Goal: Information Seeking & Learning: Learn about a topic

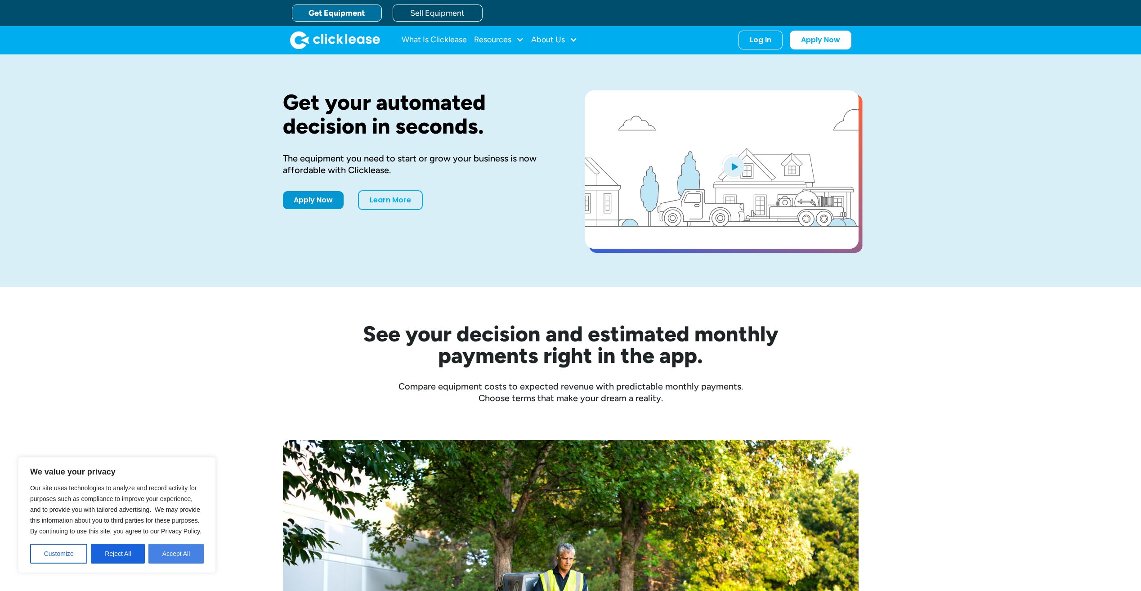
click at [169, 550] on button "Accept All" at bounding box center [175, 554] width 55 height 20
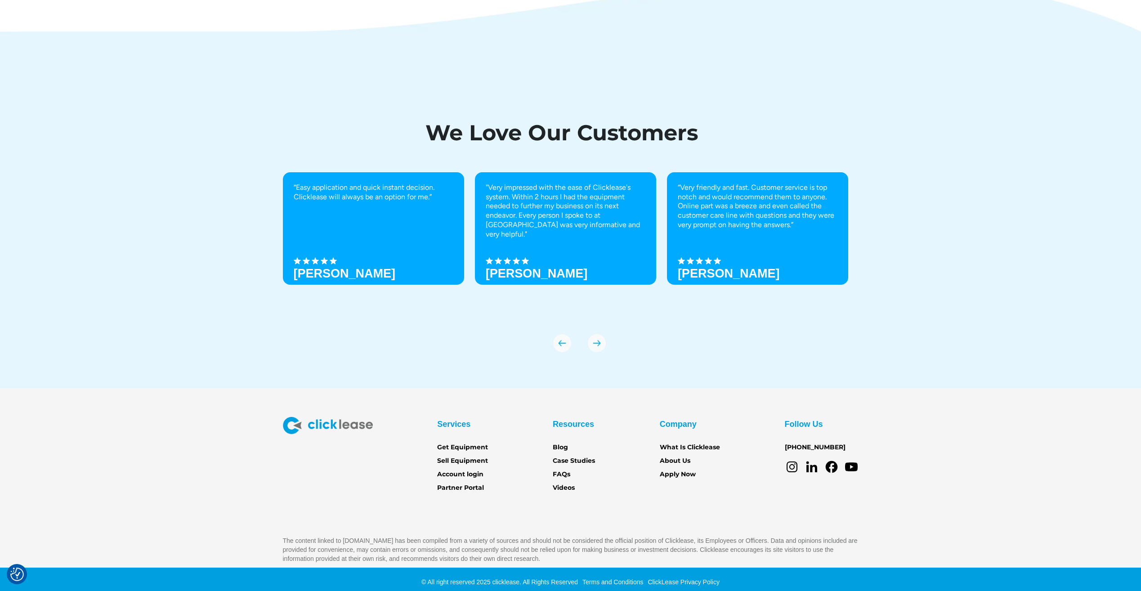
scroll to position [3068, 0]
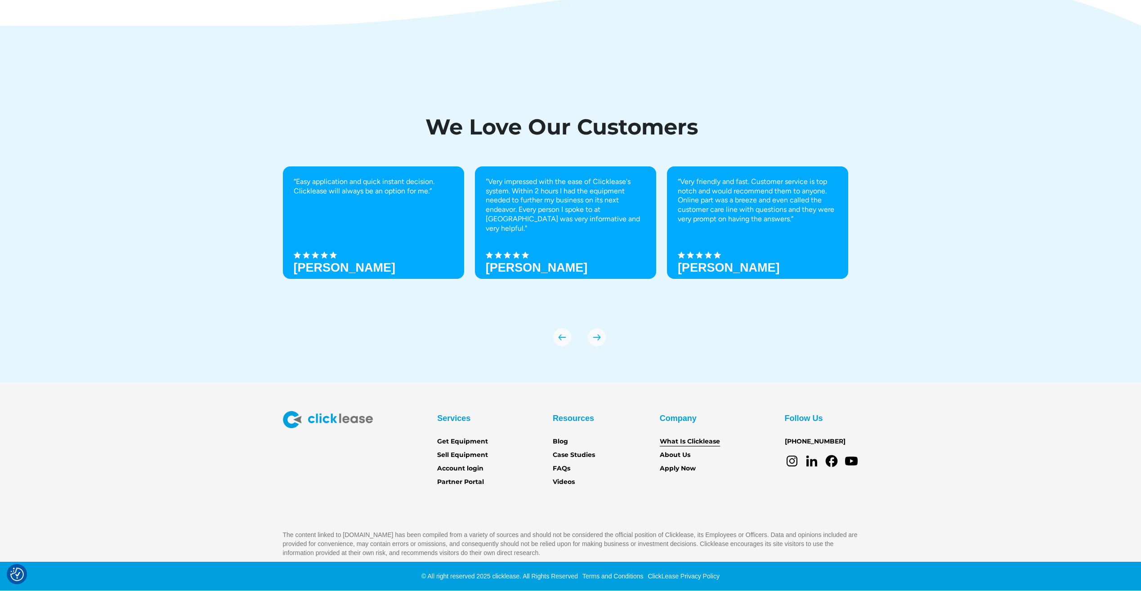
click at [701, 439] on link "What Is Clicklease" at bounding box center [690, 442] width 60 height 10
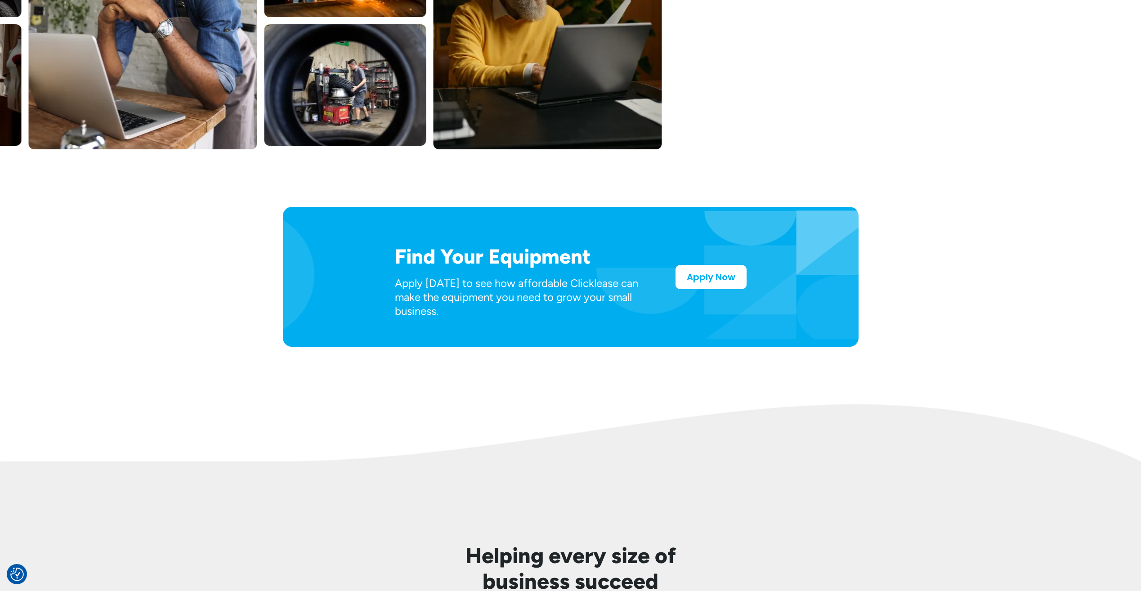
scroll to position [315, 0]
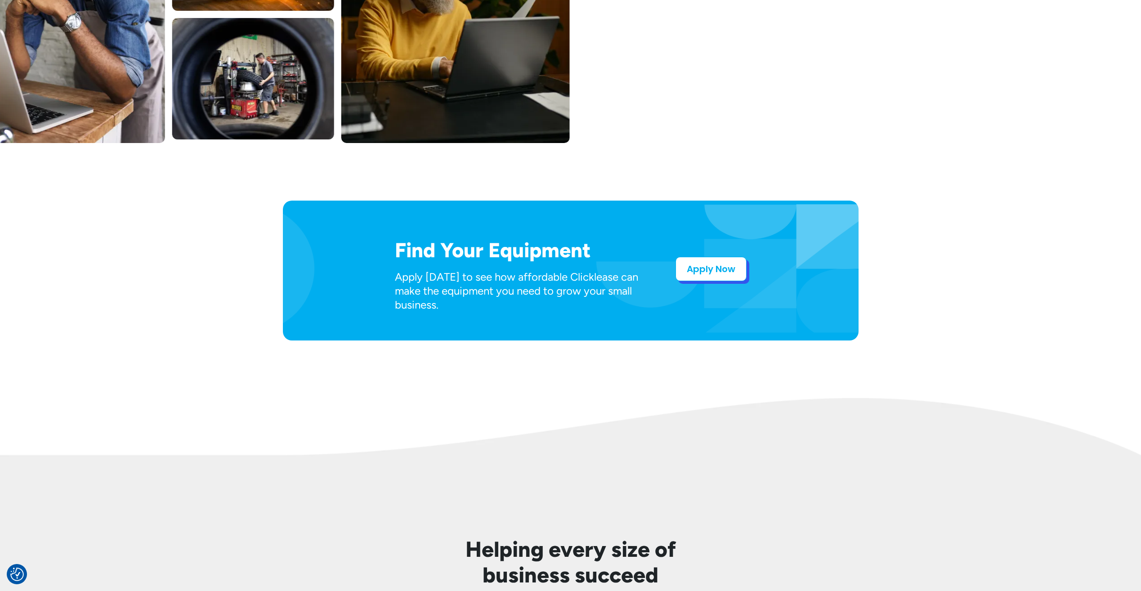
click at [732, 279] on link "Apply Now" at bounding box center [710, 269] width 71 height 24
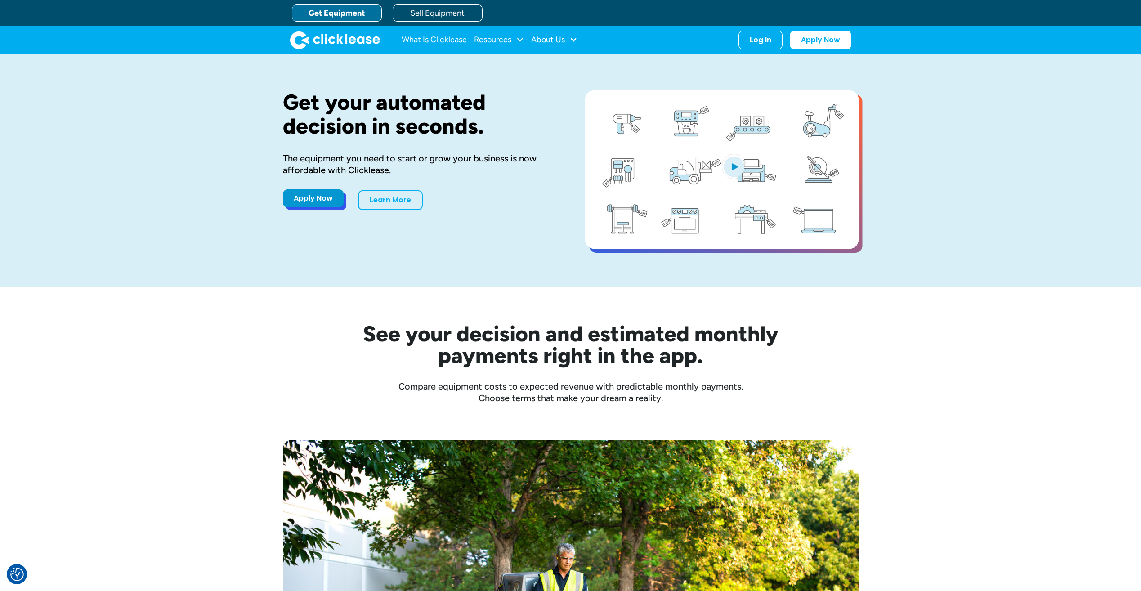
click at [338, 194] on link "Apply Now" at bounding box center [313, 198] width 61 height 18
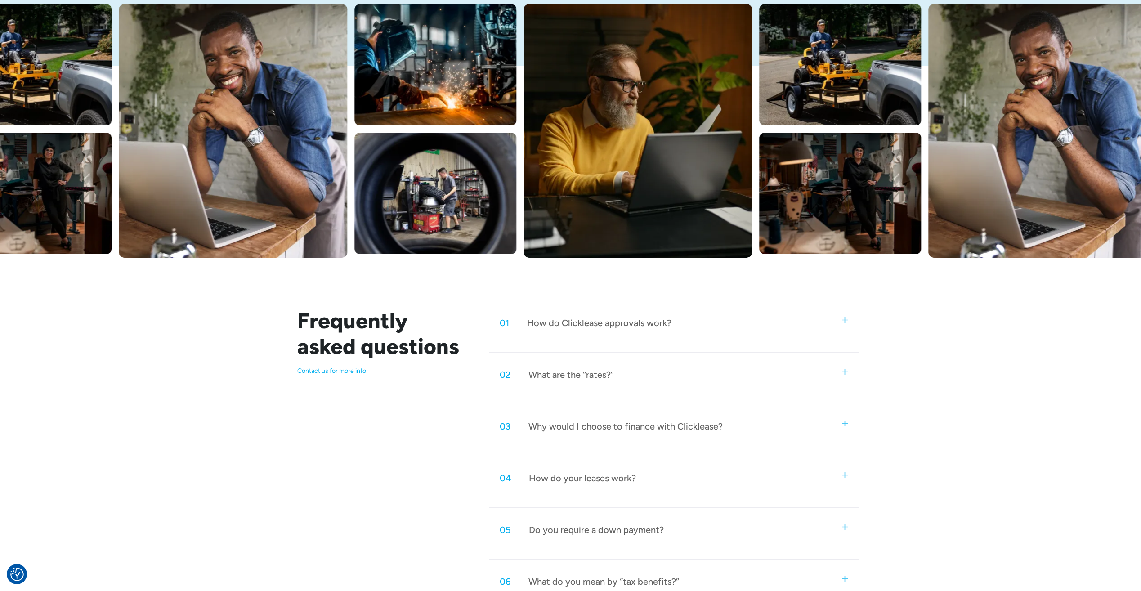
scroll to position [180, 0]
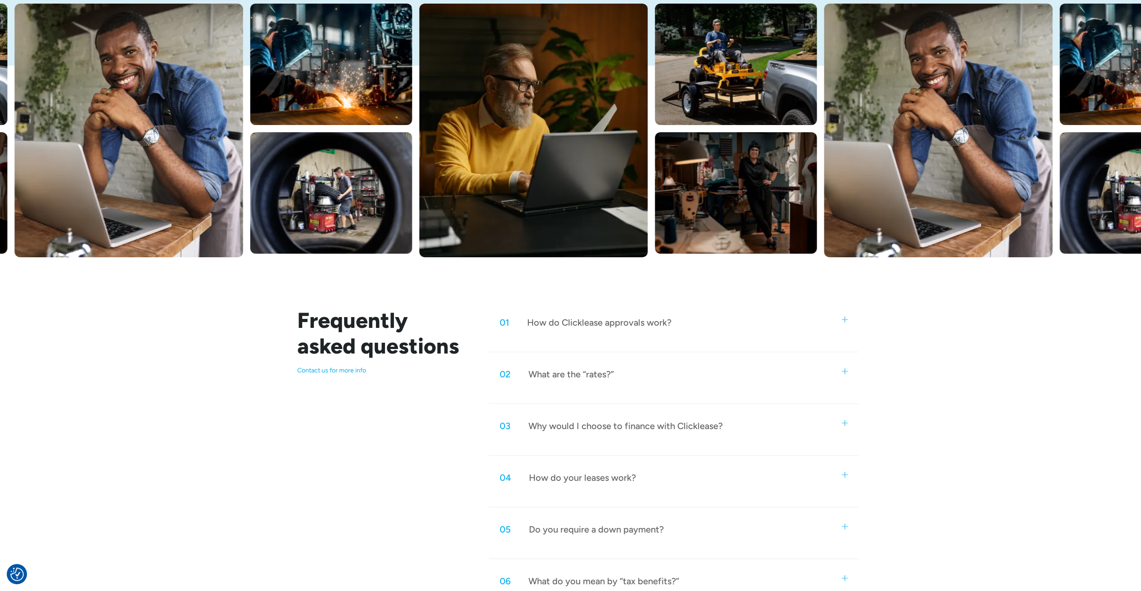
click at [614, 322] on div "How do Clicklease approvals work?" at bounding box center [599, 323] width 144 height 12
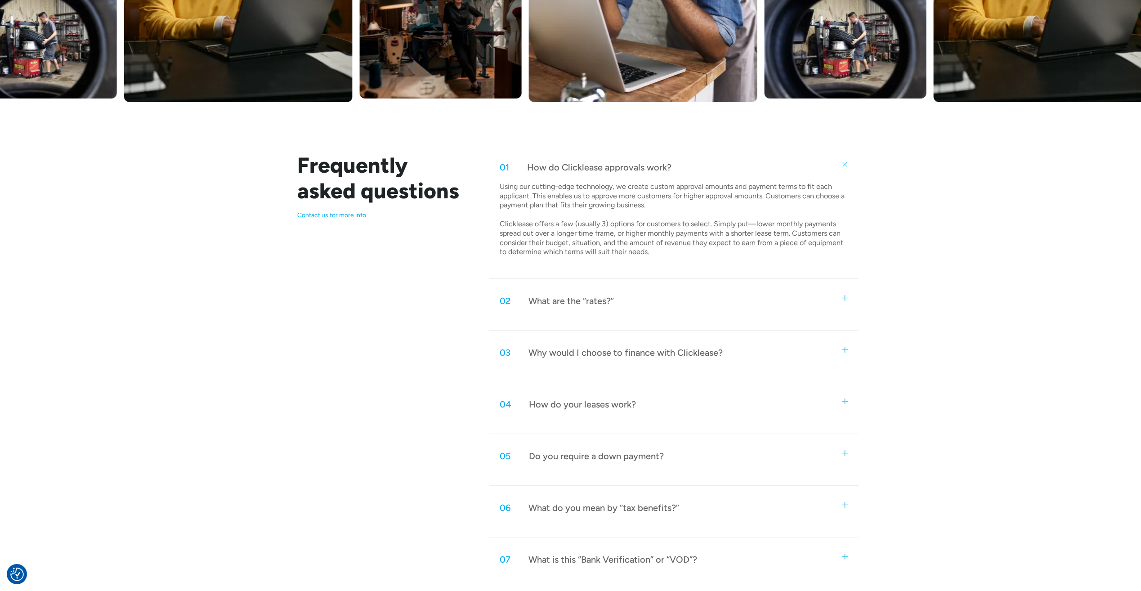
scroll to position [360, 0]
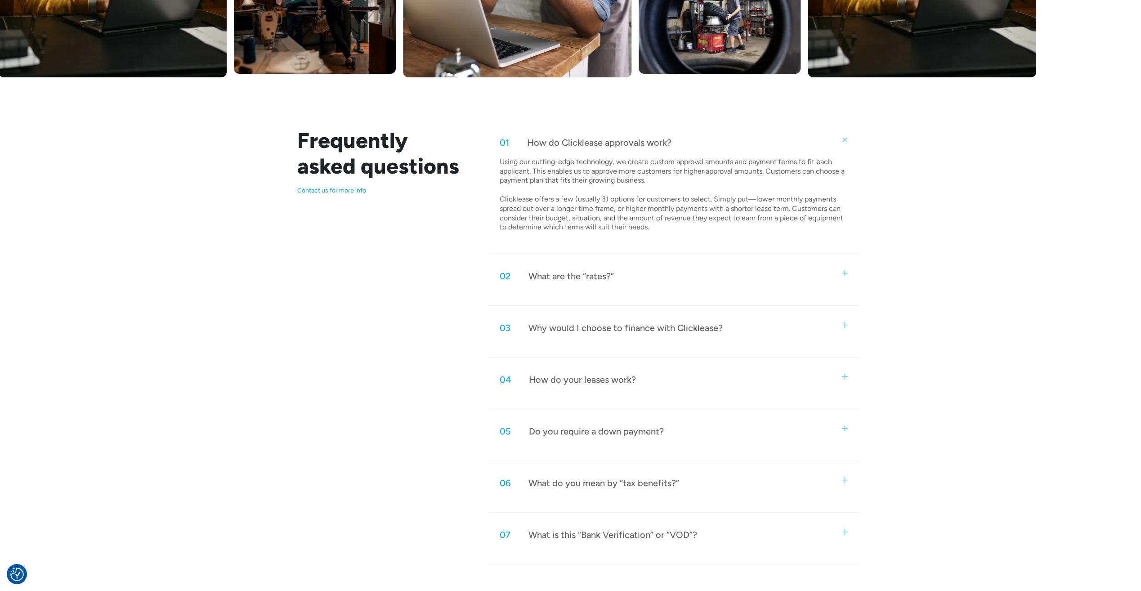
click at [600, 285] on div "02 What are the “rates?”" at bounding box center [673, 276] width 369 height 30
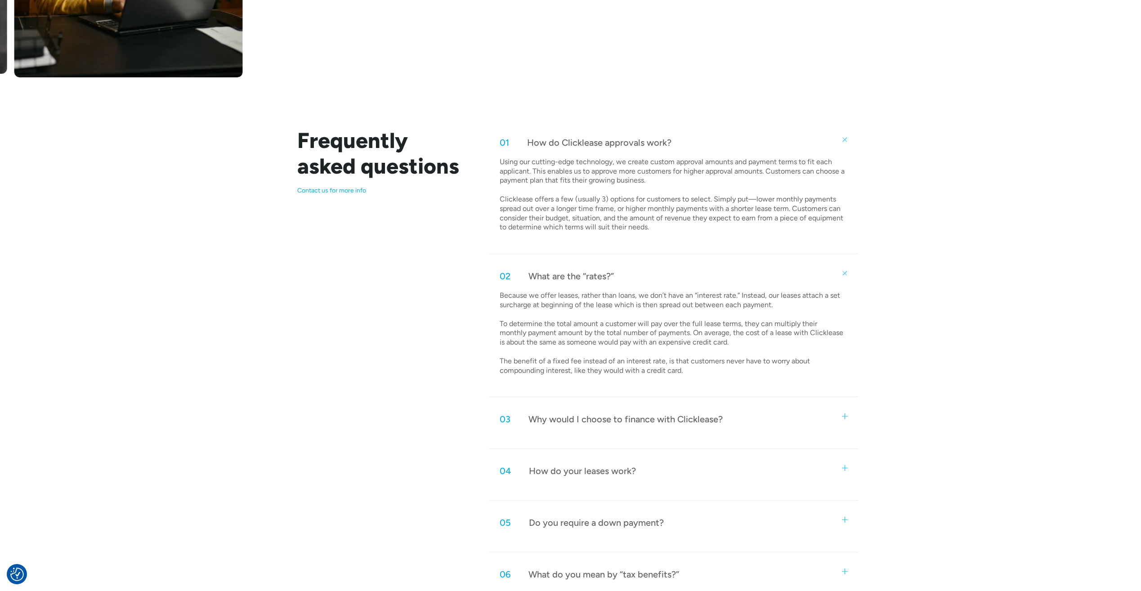
click at [631, 416] on div "Why would I choose to finance with Clicklease?" at bounding box center [625, 419] width 194 height 12
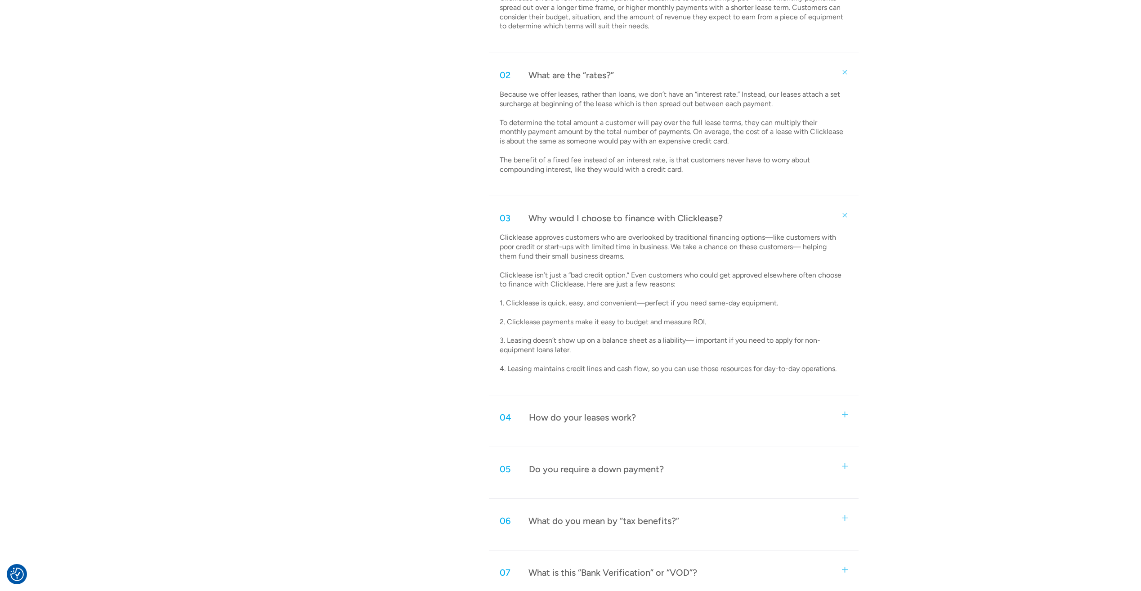
scroll to position [585, 0]
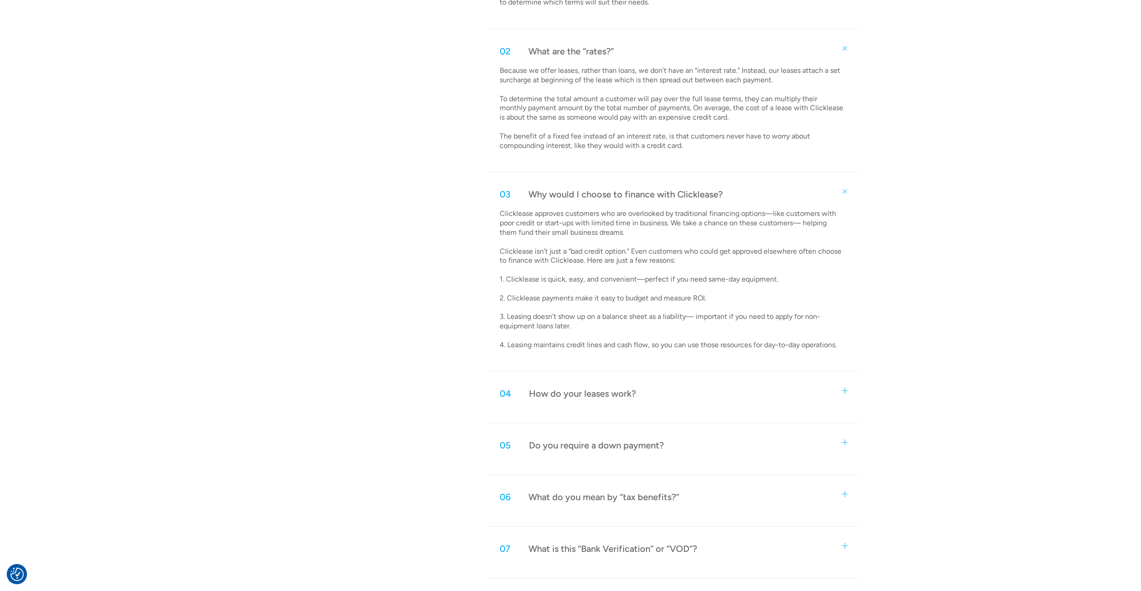
click at [678, 454] on div "05 Do you require a down payment?" at bounding box center [673, 445] width 369 height 30
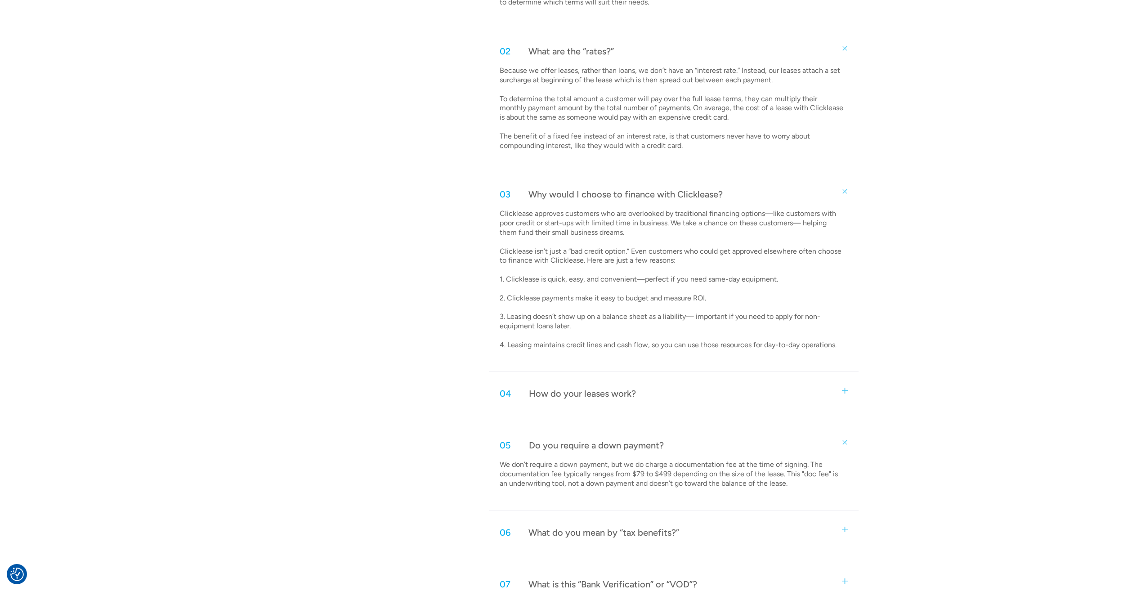
click at [657, 412] on div "04 How do your leases work? Customers select their equipment and apply for Clic…" at bounding box center [673, 401] width 369 height 45
click at [658, 409] on div "04 How do your leases work? Customers select their equipment and apply for Clic…" at bounding box center [673, 401] width 369 height 45
click at [662, 401] on div "04 How do your leases work?" at bounding box center [673, 394] width 369 height 30
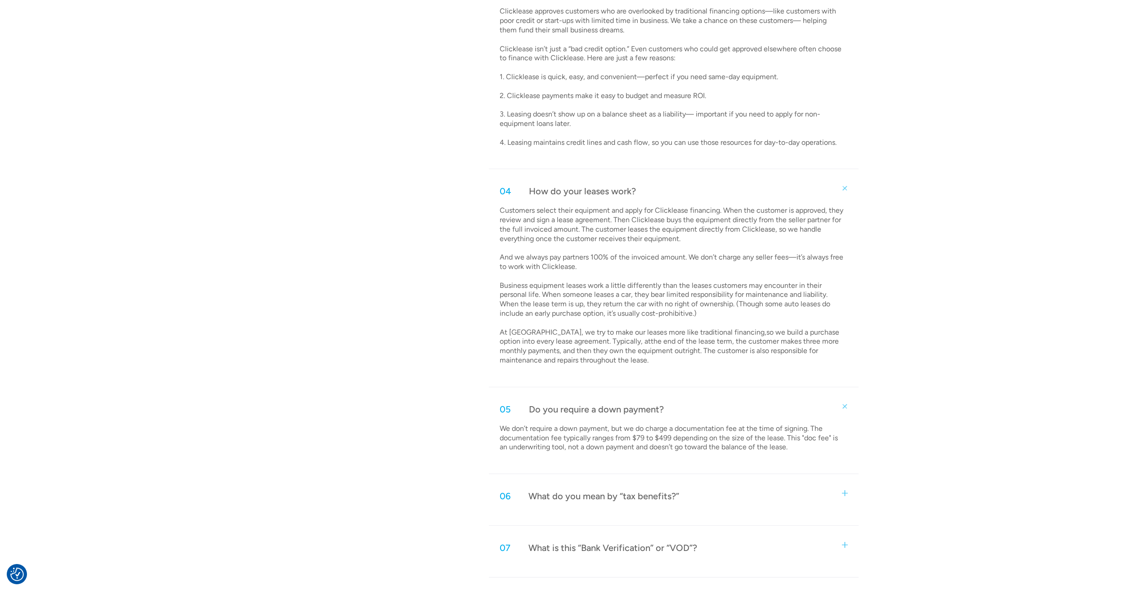
scroll to position [854, 0]
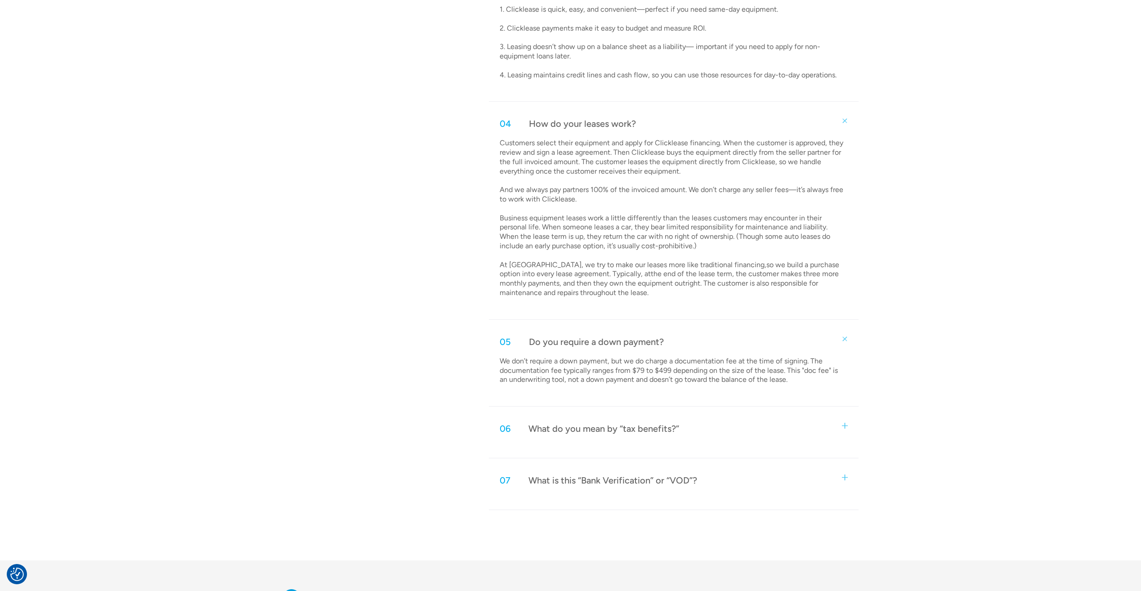
click at [777, 488] on div "07 What is this “Bank Verification” or “VOD”?" at bounding box center [673, 480] width 369 height 30
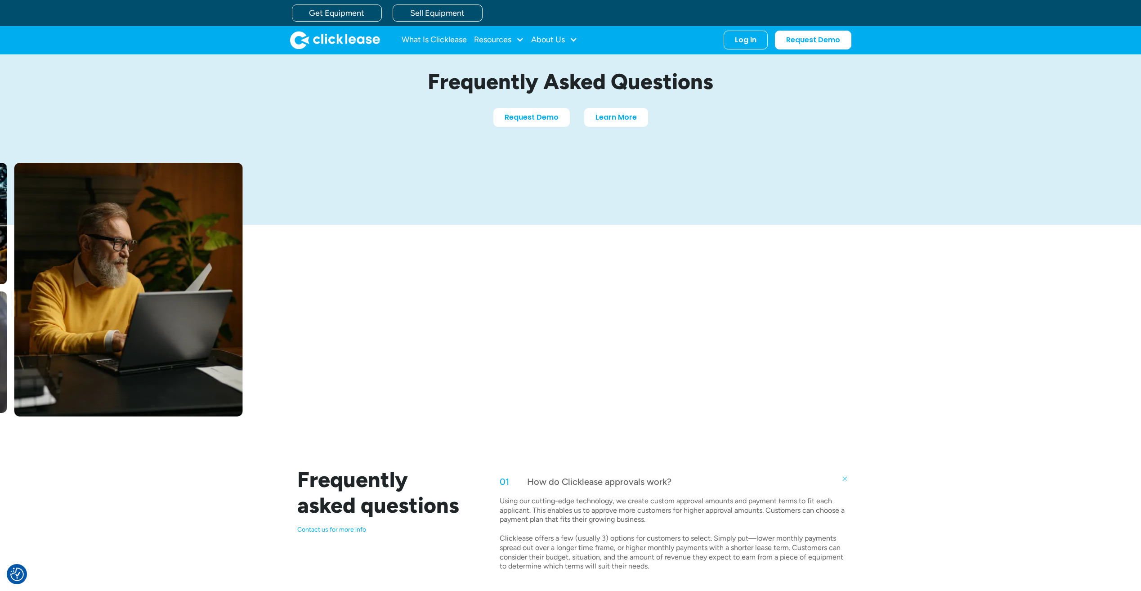
scroll to position [0, 0]
